Goal: Task Accomplishment & Management: Use online tool/utility

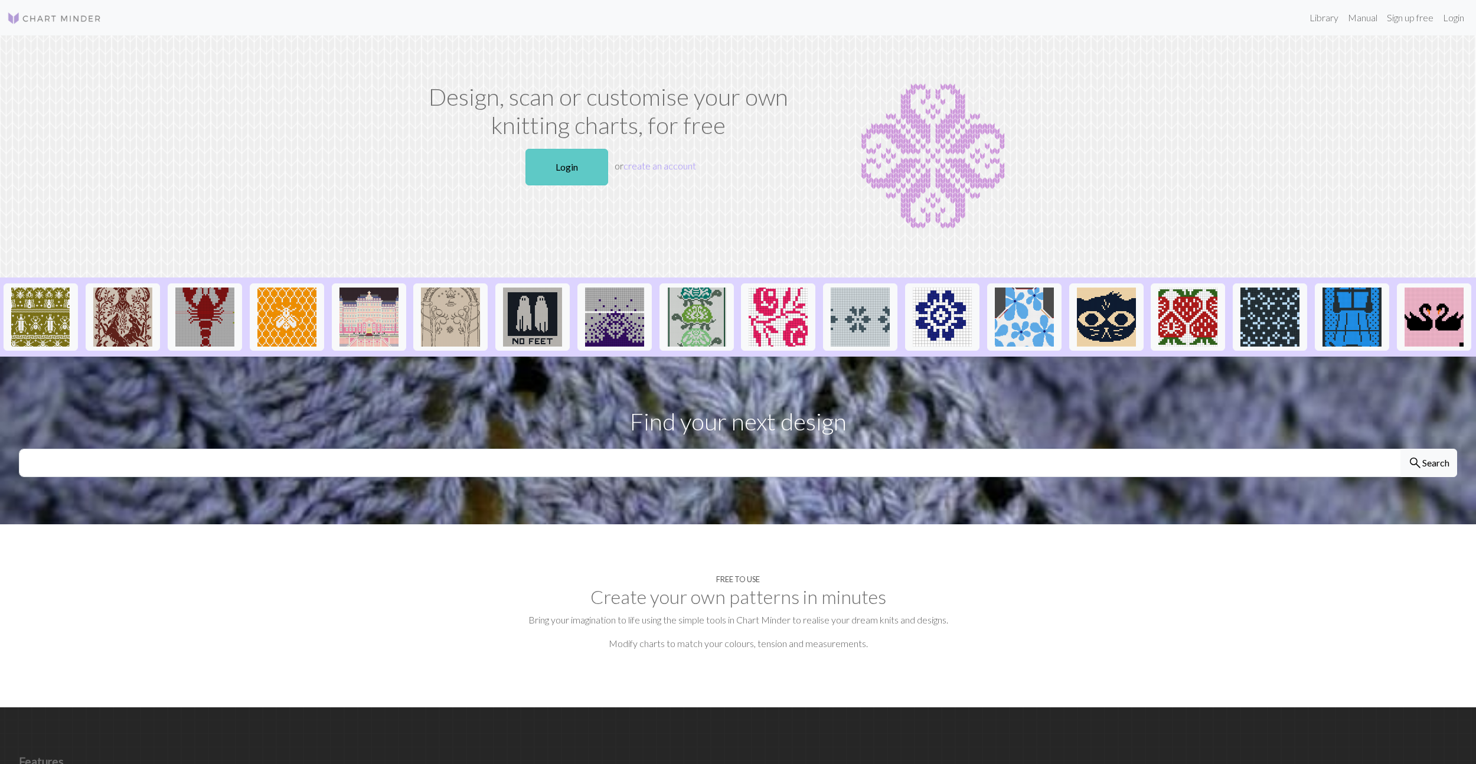
click at [565, 171] on link "Login" at bounding box center [566, 167] width 83 height 37
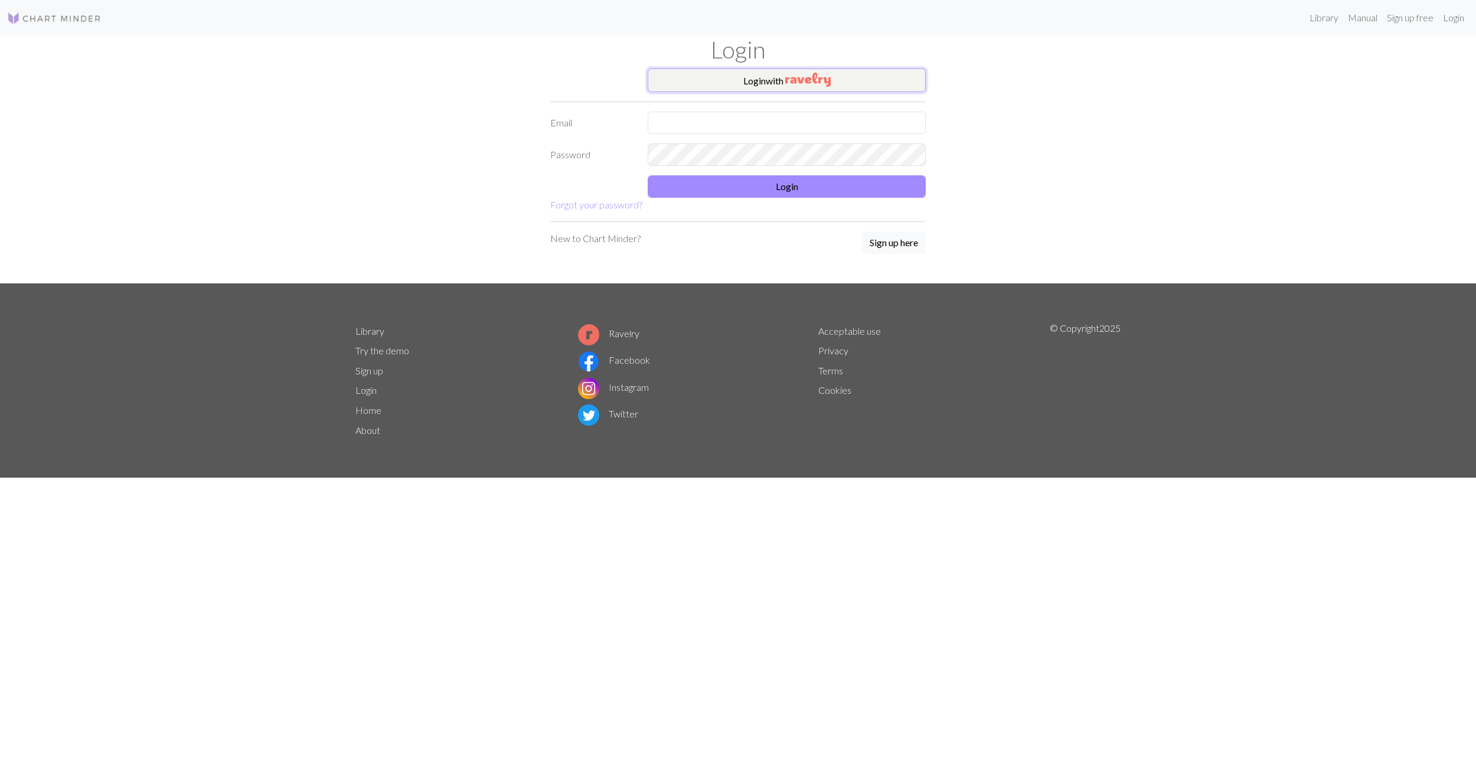
click at [768, 84] on button "Login with" at bounding box center [787, 80] width 278 height 24
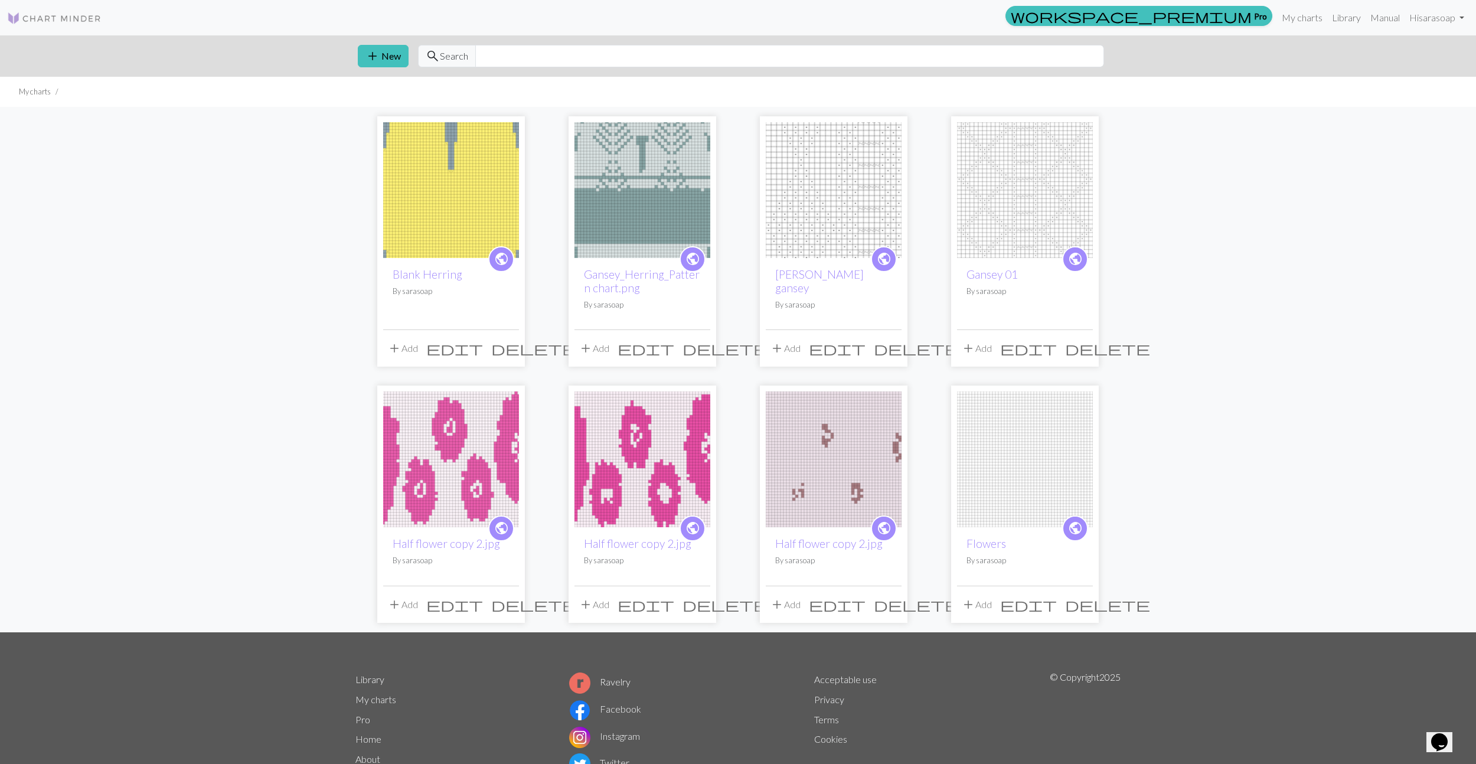
click at [439, 237] on img at bounding box center [451, 190] width 136 height 136
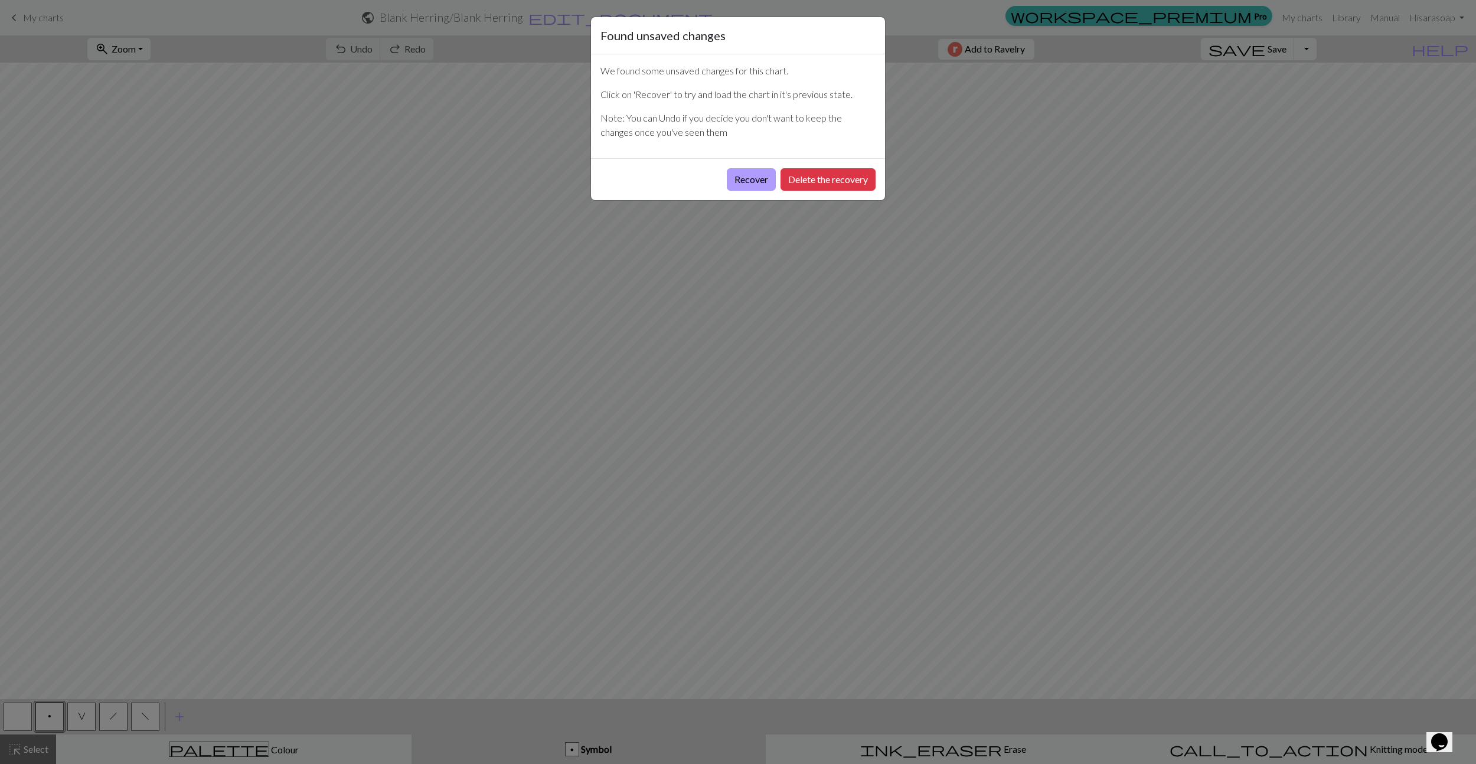
click at [752, 179] on button "Recover" at bounding box center [751, 179] width 49 height 22
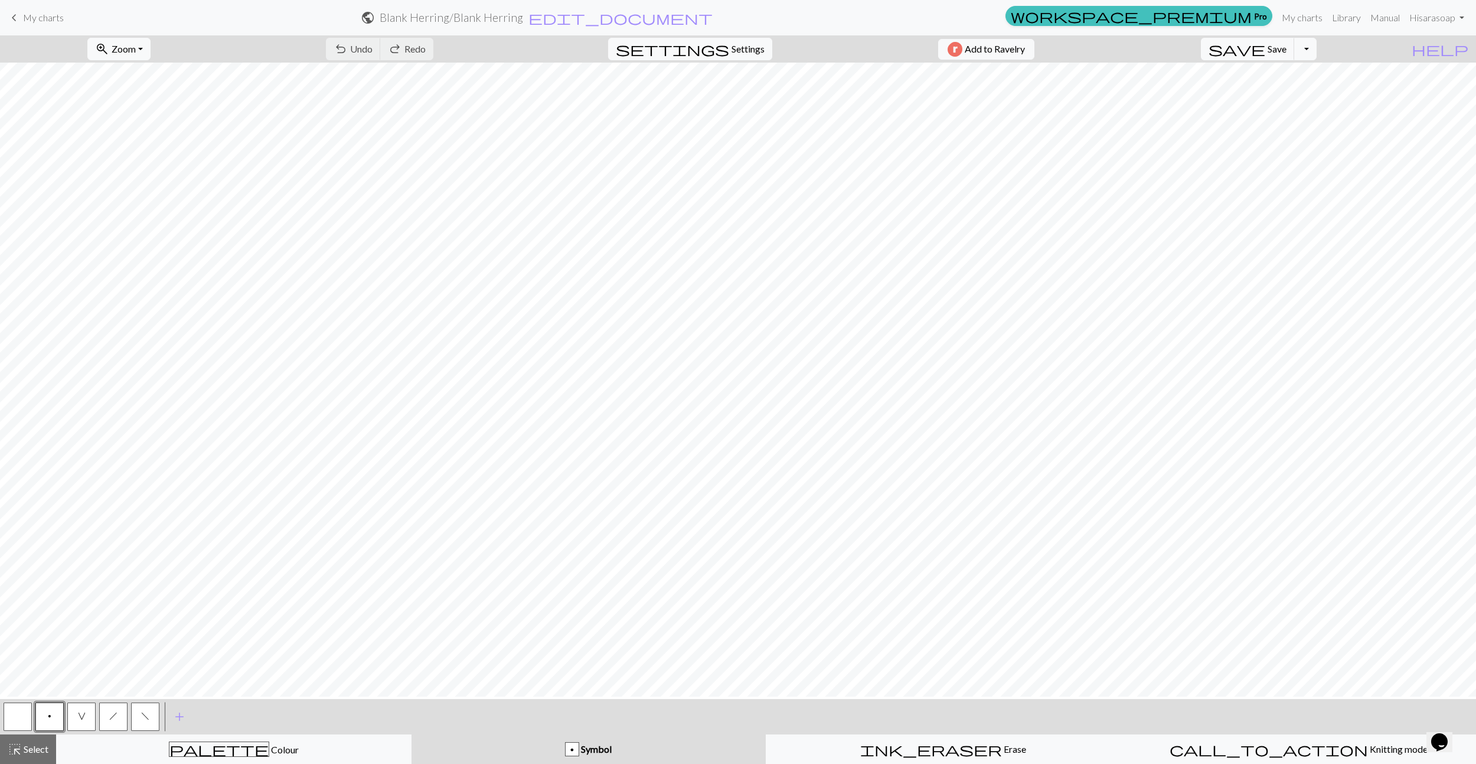
scroll to position [867, 0]
